Goal: Task Accomplishment & Management: Use online tool/utility

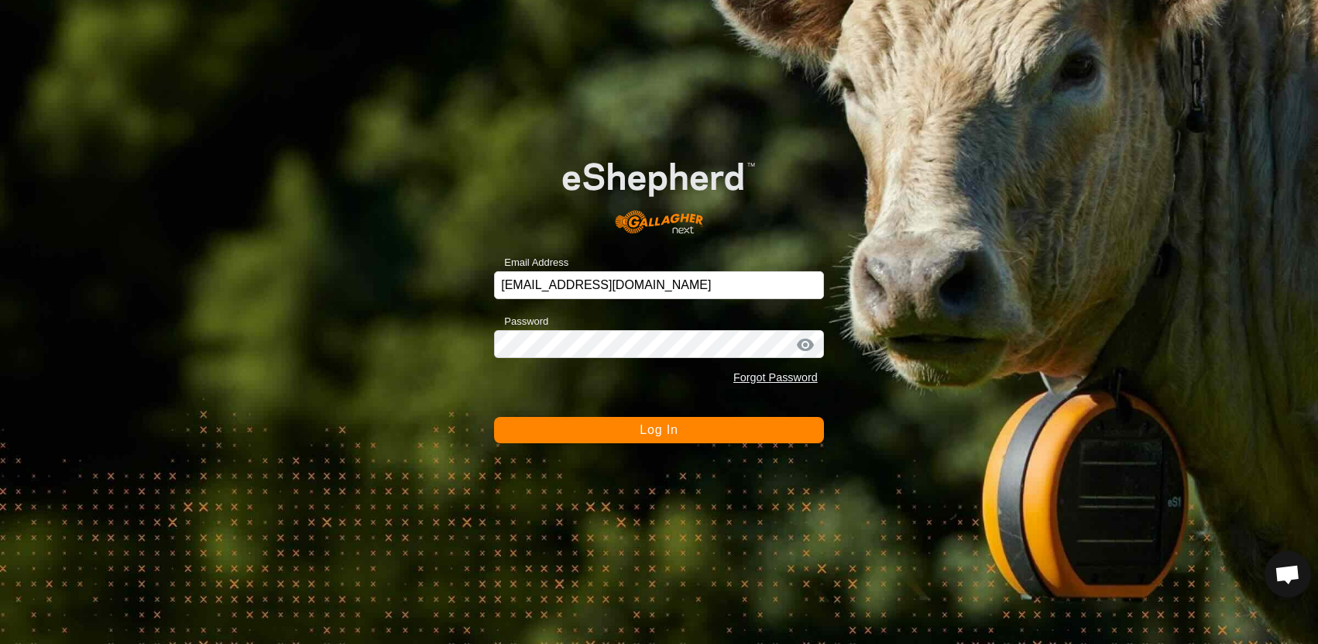
click at [665, 428] on span "Log In" at bounding box center [659, 429] width 38 height 13
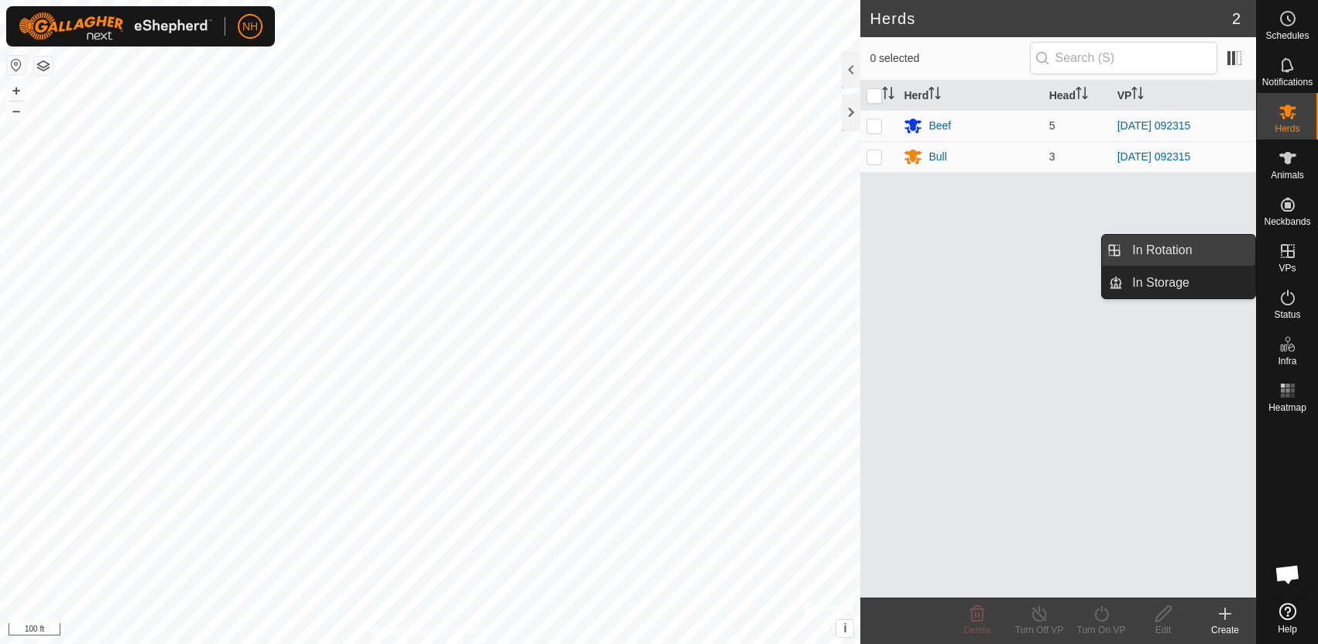
click at [1218, 247] on link "In Rotation" at bounding box center [1189, 250] width 132 height 31
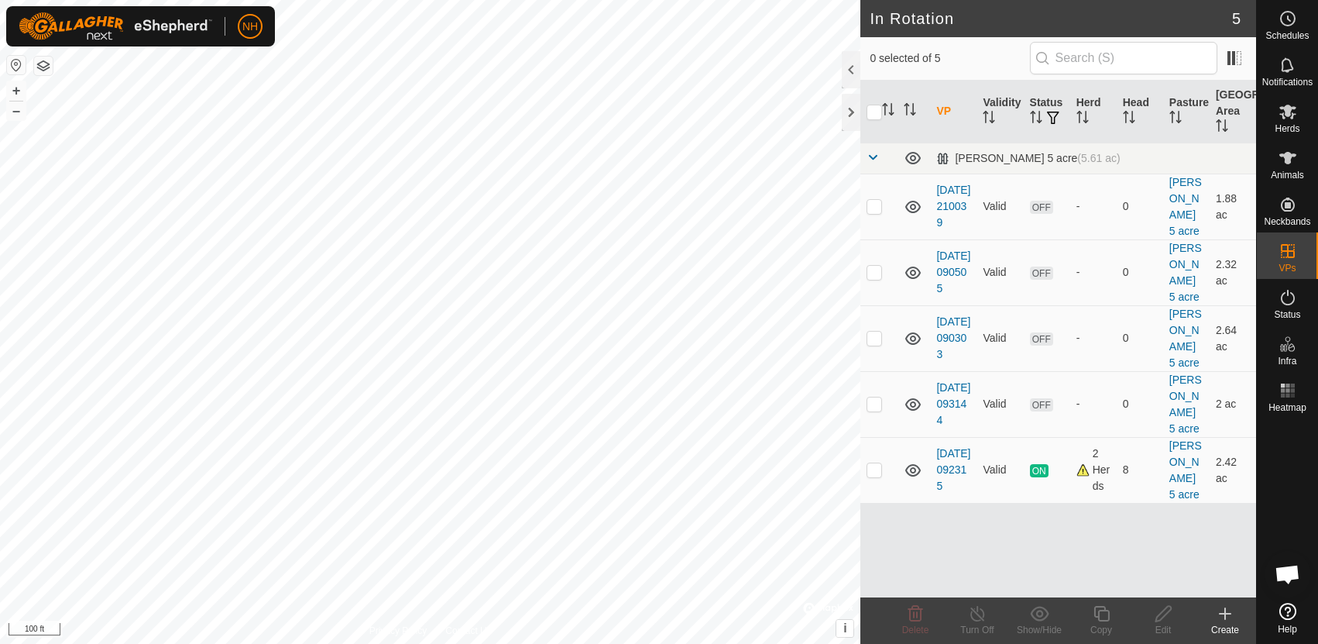
click at [1228, 620] on icon at bounding box center [1225, 613] width 19 height 19
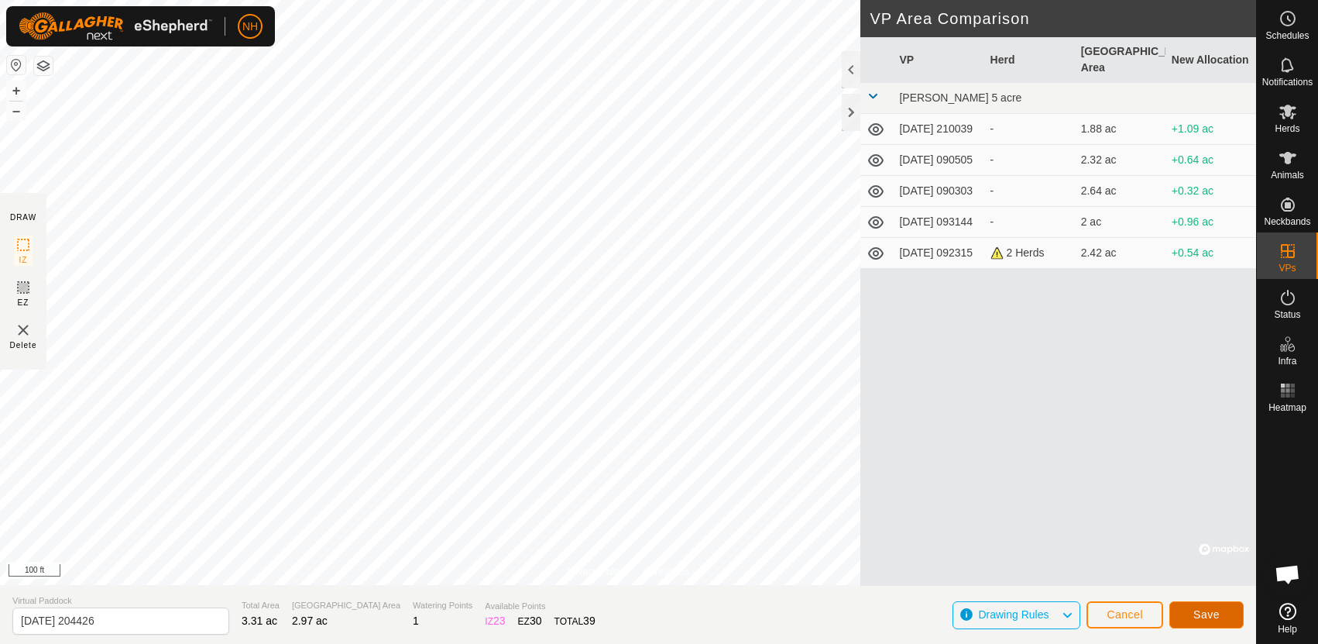
click at [1204, 617] on span "Save" at bounding box center [1207, 614] width 26 height 12
